Goal: Information Seeking & Learning: Compare options

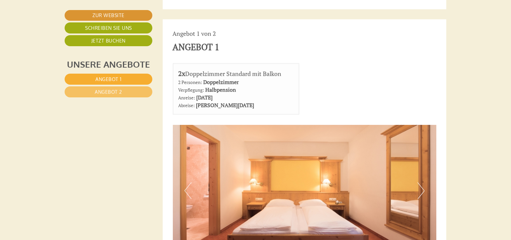
scroll to position [348, 0]
click at [126, 92] on link "Angebot 2" at bounding box center [109, 91] width 88 height 11
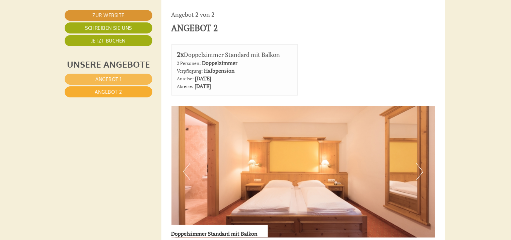
click at [124, 79] on link "Angebot 1" at bounding box center [109, 79] width 88 height 11
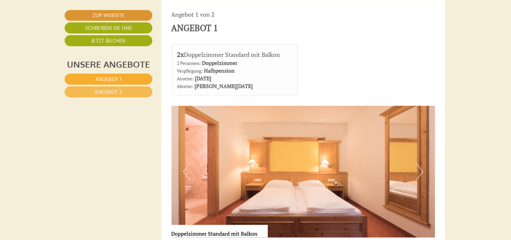
click at [116, 93] on span "Angebot 2" at bounding box center [108, 92] width 27 height 6
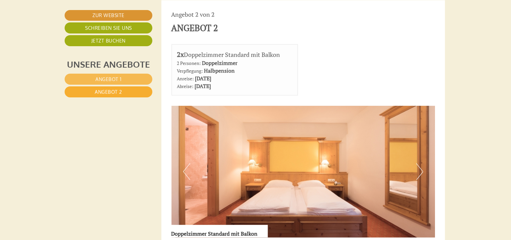
click at [116, 76] on span "Angebot 1" at bounding box center [108, 79] width 26 height 6
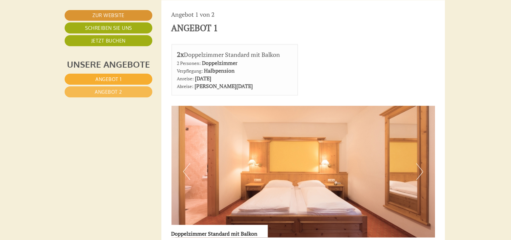
click at [116, 89] on span "Angebot 2" at bounding box center [108, 92] width 27 height 6
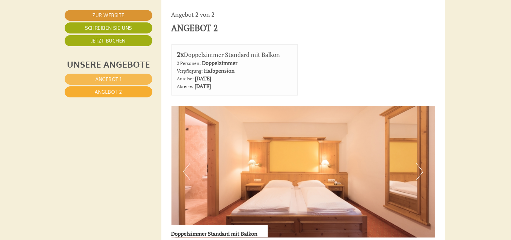
click at [110, 82] on link "Angebot 1" at bounding box center [109, 79] width 88 height 11
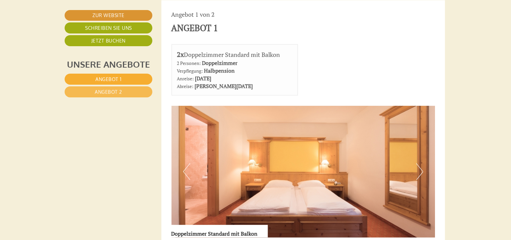
click at [108, 92] on span "Angebot 2" at bounding box center [108, 92] width 27 height 6
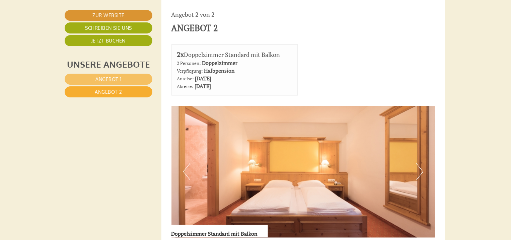
scroll to position [554, 1]
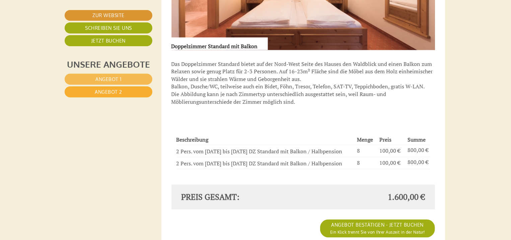
click at [117, 79] on span "Angebot 1" at bounding box center [108, 79] width 26 height 6
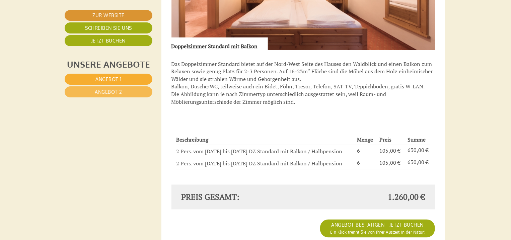
click at [127, 95] on link "Angebot 2" at bounding box center [109, 91] width 88 height 11
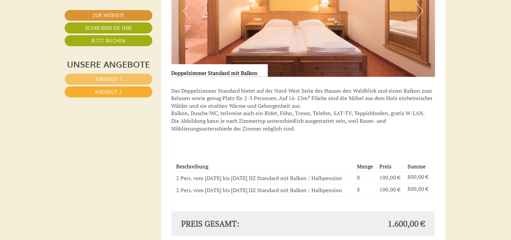
scroll to position [608, 1]
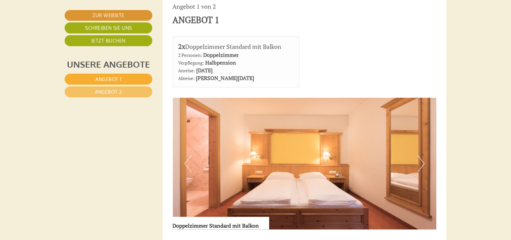
scroll to position [536, 0]
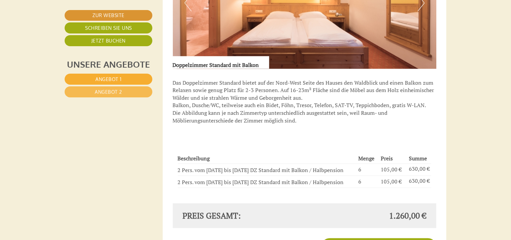
click at [108, 91] on span "Angebot 2" at bounding box center [108, 92] width 27 height 6
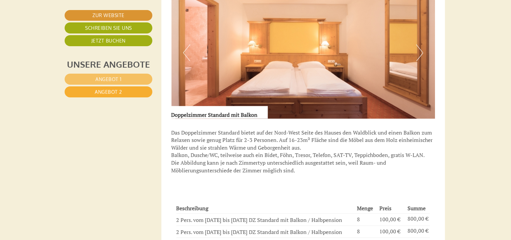
scroll to position [554, 1]
